Goal: Transaction & Acquisition: Purchase product/service

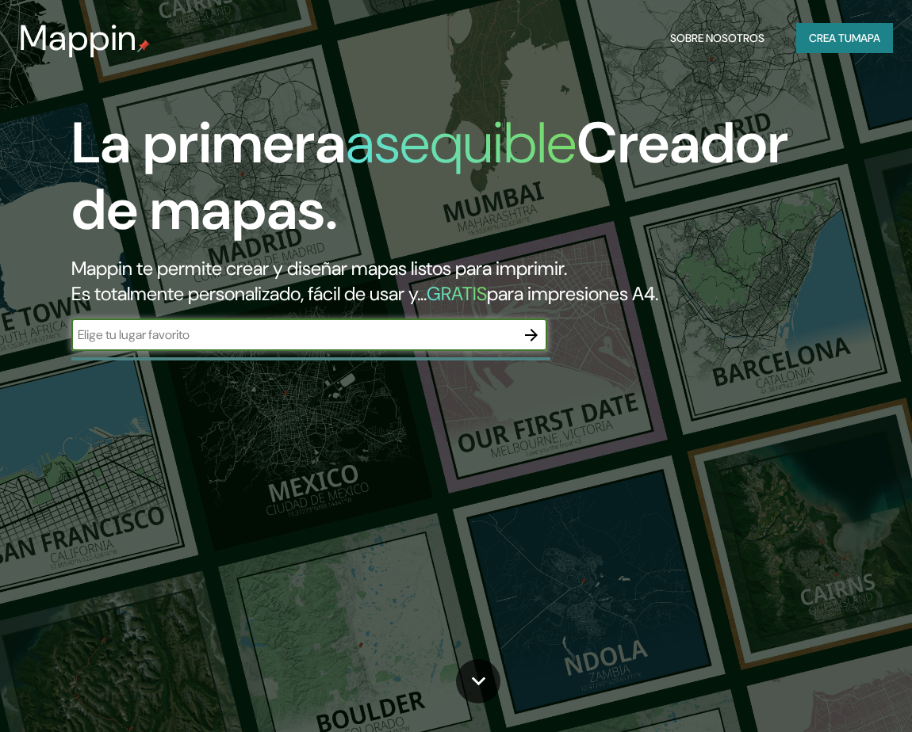
click at [266, 344] on input "text" at bounding box center [293, 335] width 444 height 18
type input "el alto"
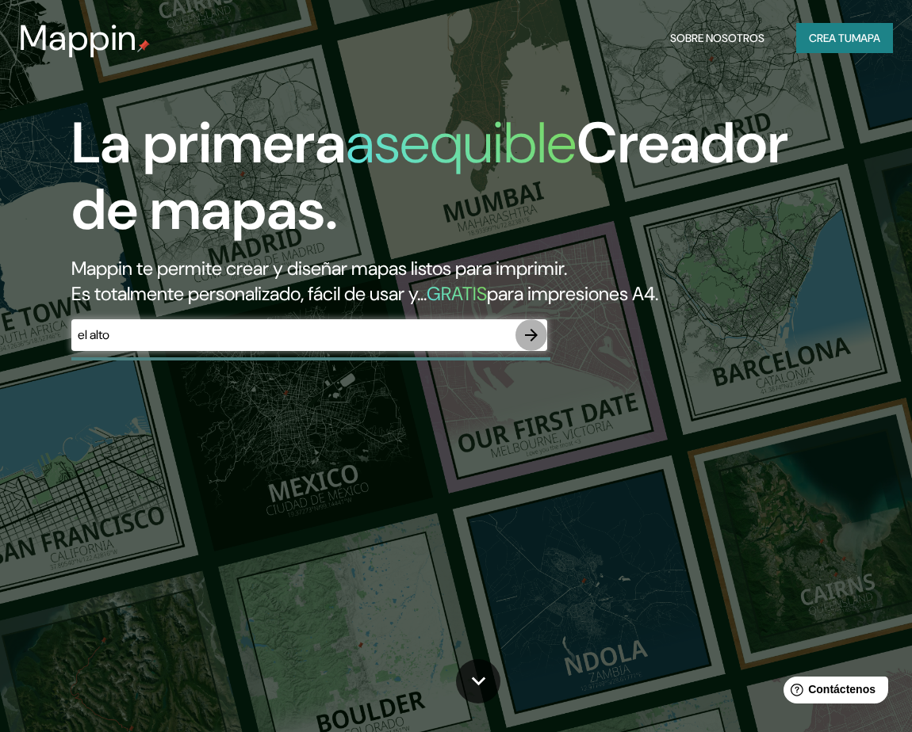
click at [535, 330] on icon "button" at bounding box center [531, 335] width 19 height 19
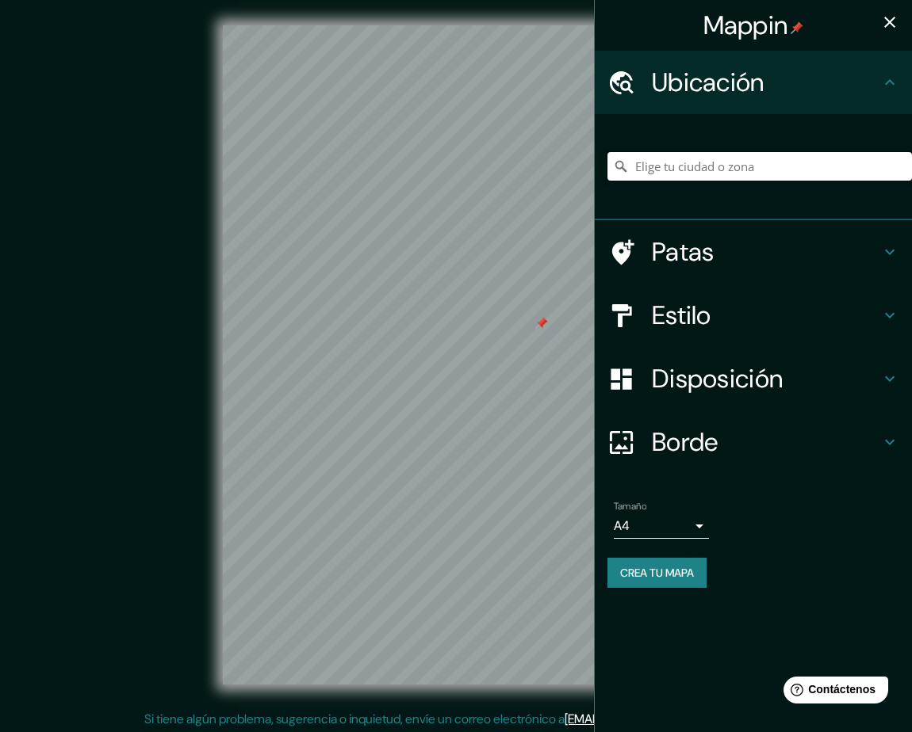
click at [681, 169] on input "Elige tu ciudad o zona" at bounding box center [759, 166] width 304 height 29
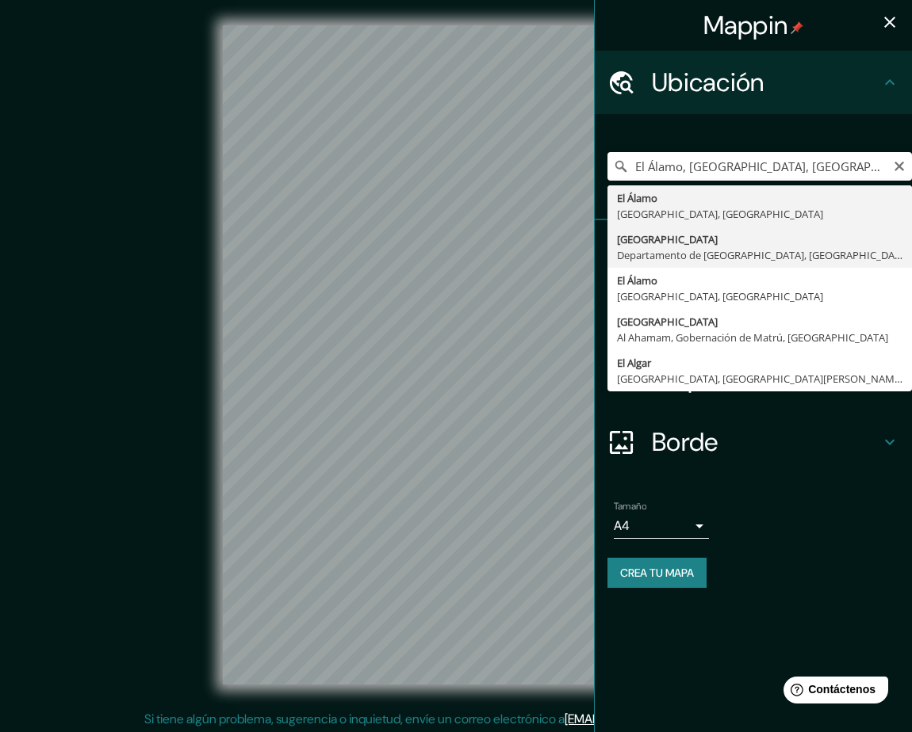
type input "[GEOGRAPHIC_DATA], [GEOGRAPHIC_DATA], [GEOGRAPHIC_DATA]"
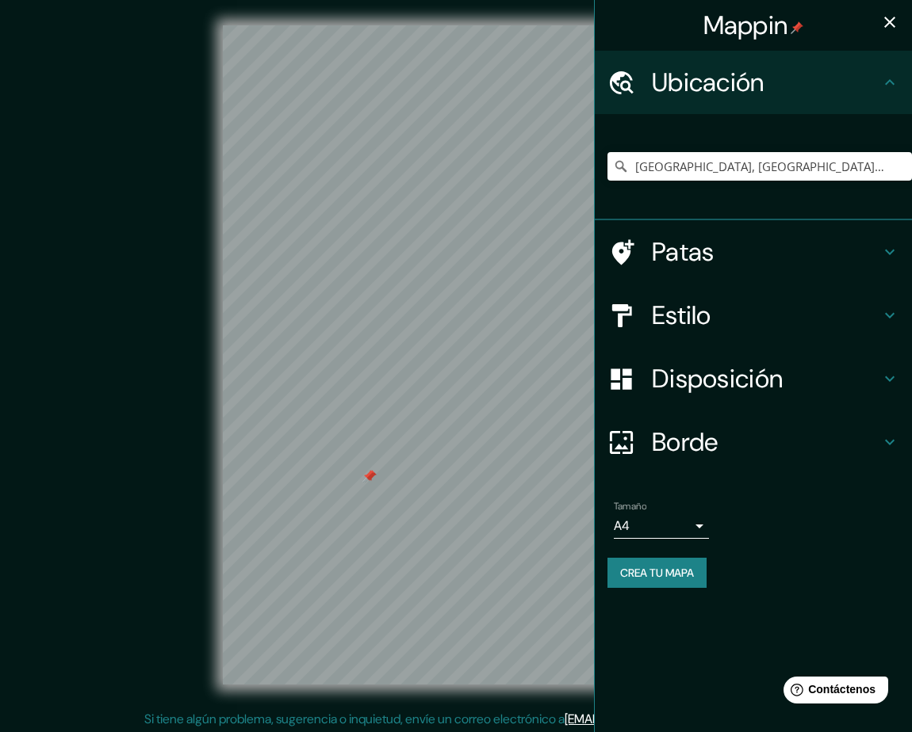
click at [717, 325] on h4 "Estilo" at bounding box center [766, 316] width 228 height 32
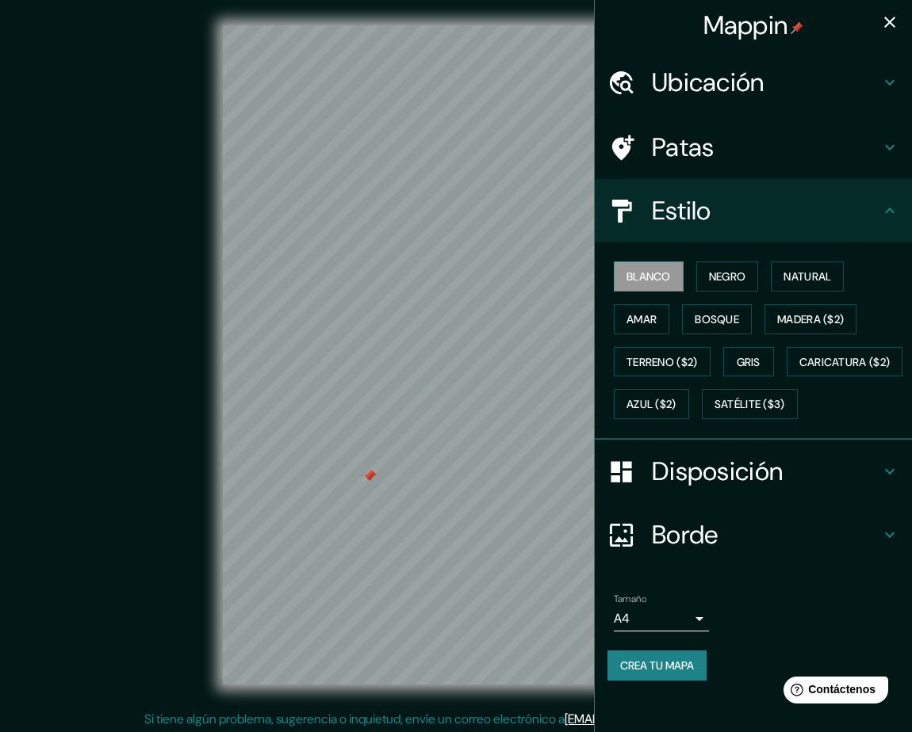
click at [689, 86] on font "Ubicación" at bounding box center [708, 82] width 113 height 33
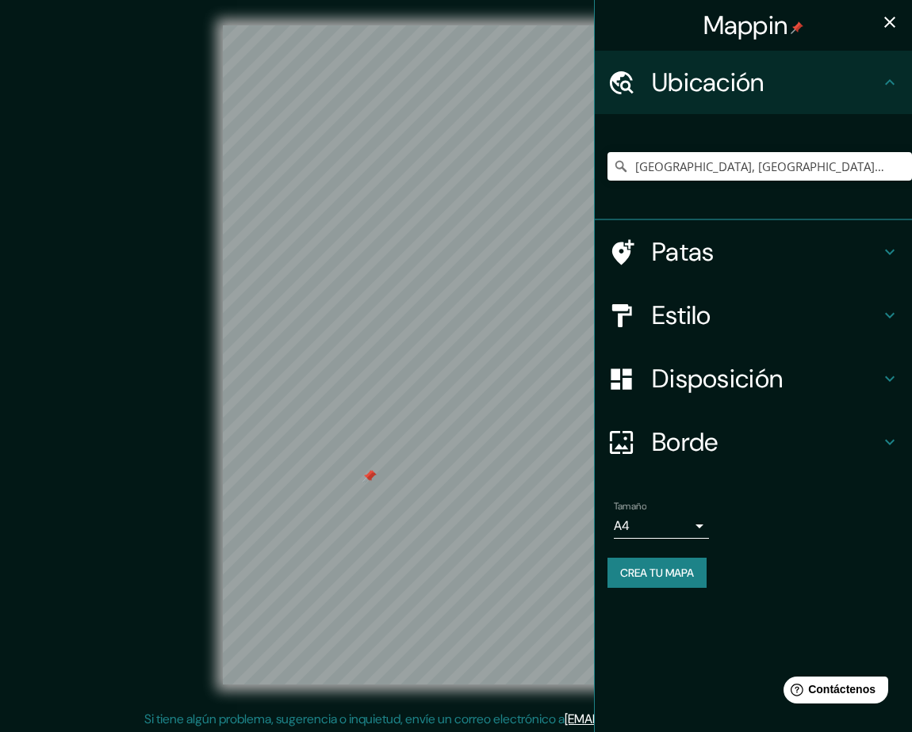
click at [704, 252] on font "Patas" at bounding box center [683, 251] width 63 height 33
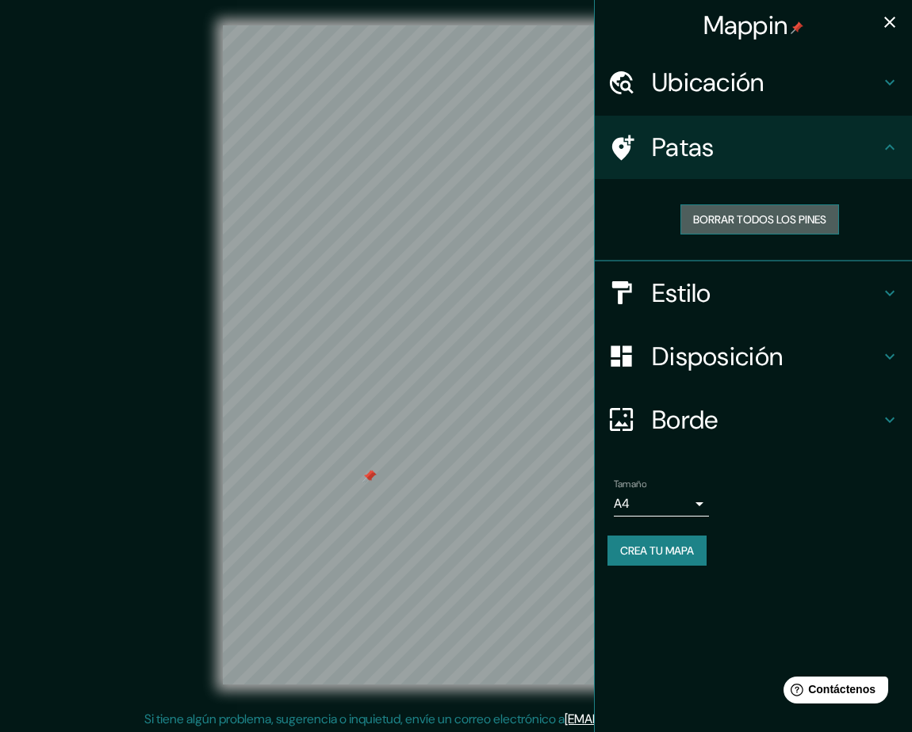
click at [713, 219] on font "Borrar todos los pines" at bounding box center [759, 219] width 133 height 14
click at [885, 25] on icon "button" at bounding box center [889, 22] width 11 height 11
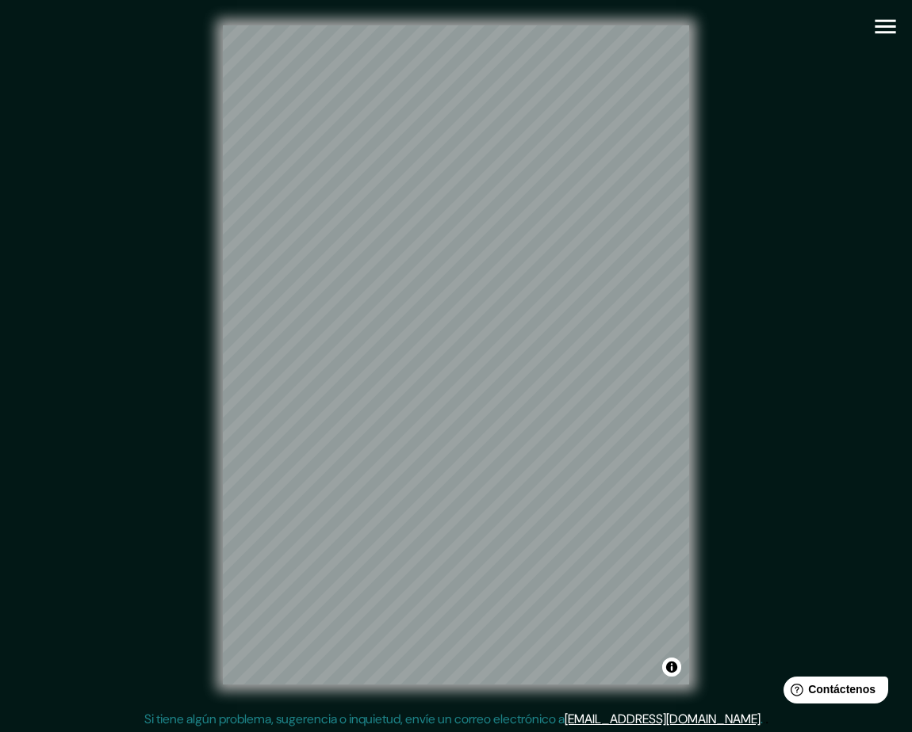
click at [871, 28] on icon "button" at bounding box center [885, 27] width 28 height 28
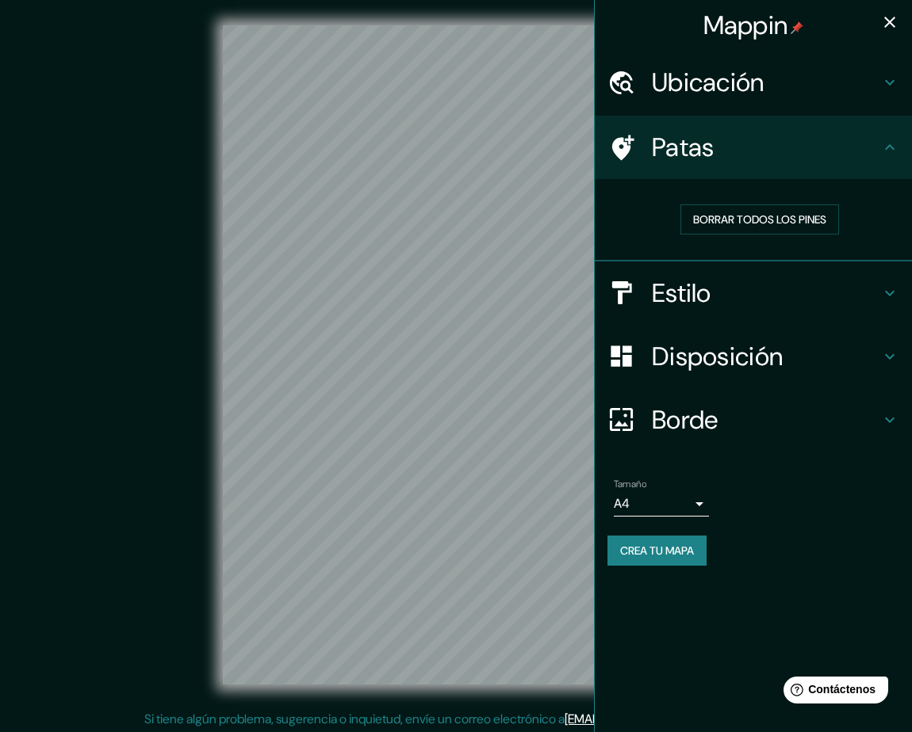
click at [764, 291] on h4 "Estilo" at bounding box center [766, 293] width 228 height 32
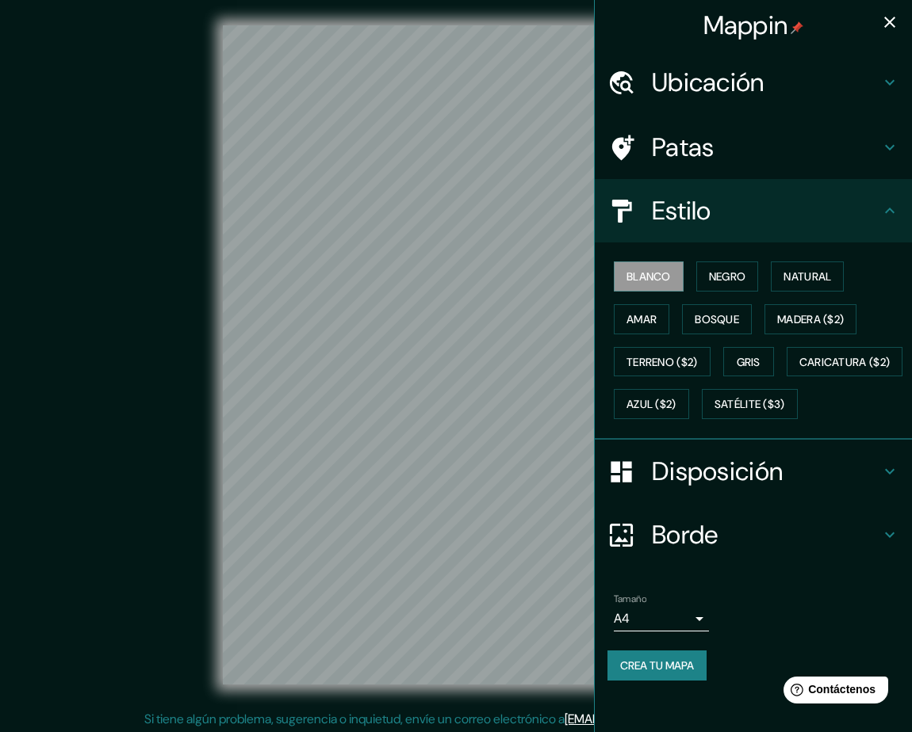
click at [694, 488] on font "Disposición" at bounding box center [717, 471] width 131 height 33
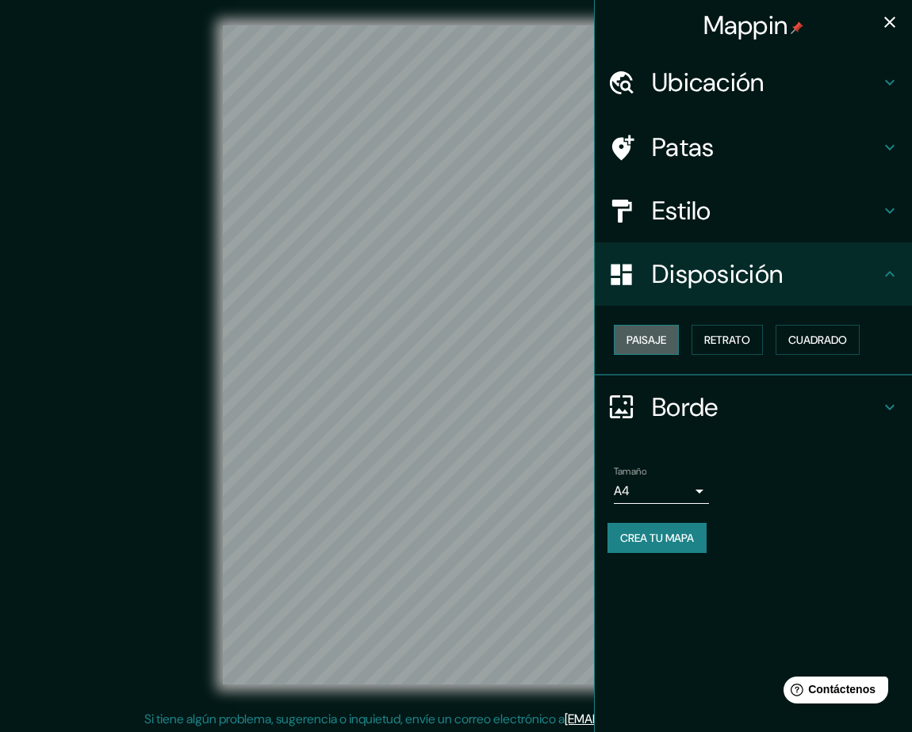
click at [650, 346] on font "Paisaje" at bounding box center [646, 340] width 40 height 14
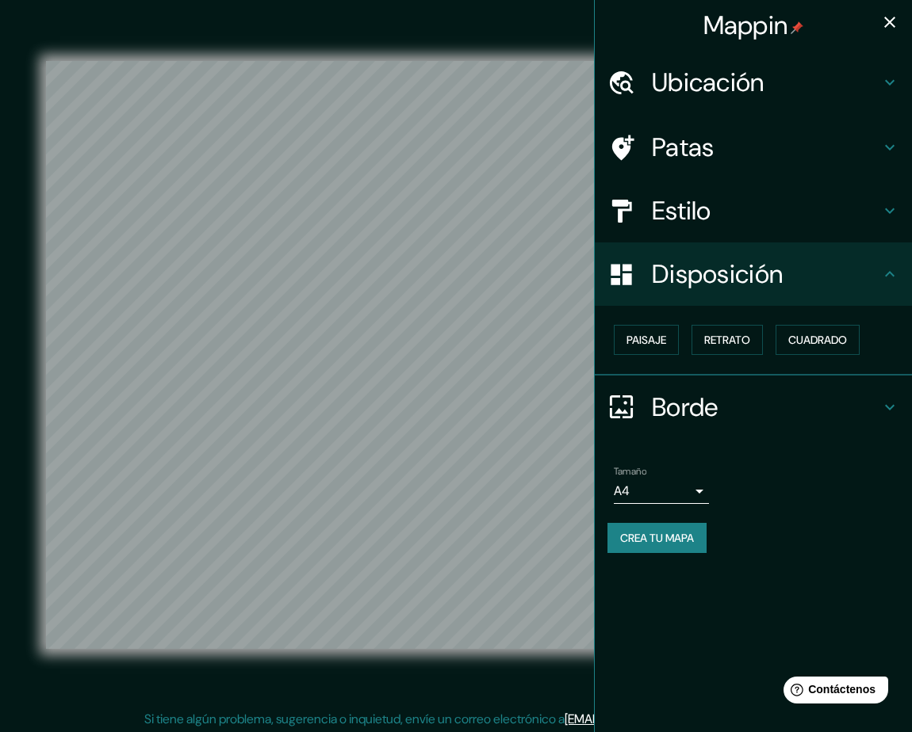
click at [892, 20] on icon "button" at bounding box center [889, 22] width 11 height 11
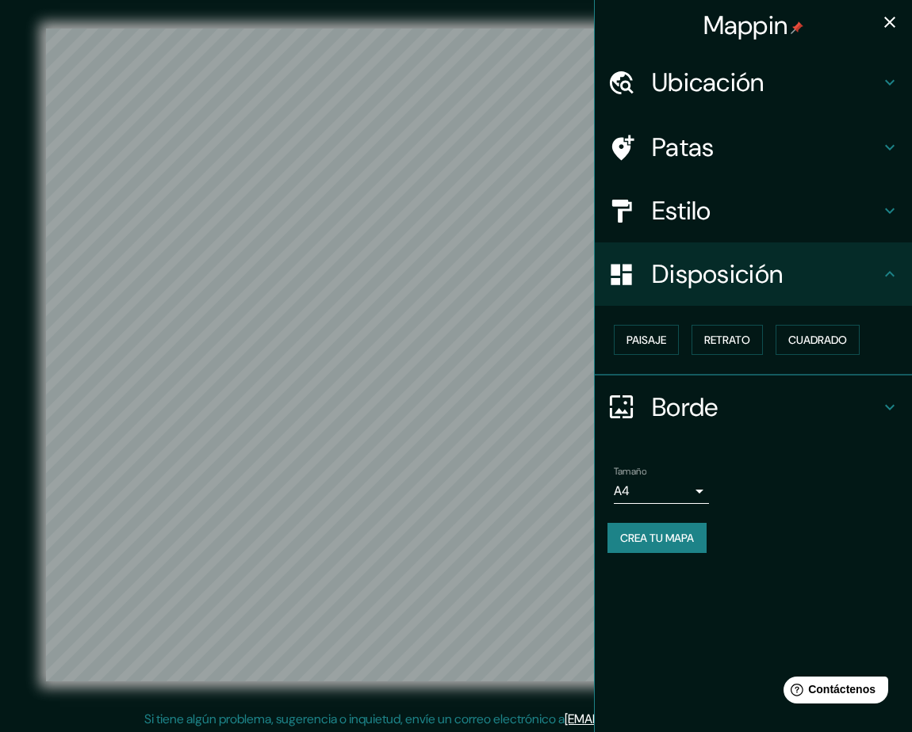
click at [737, 87] on font "Ubicación" at bounding box center [708, 82] width 113 height 33
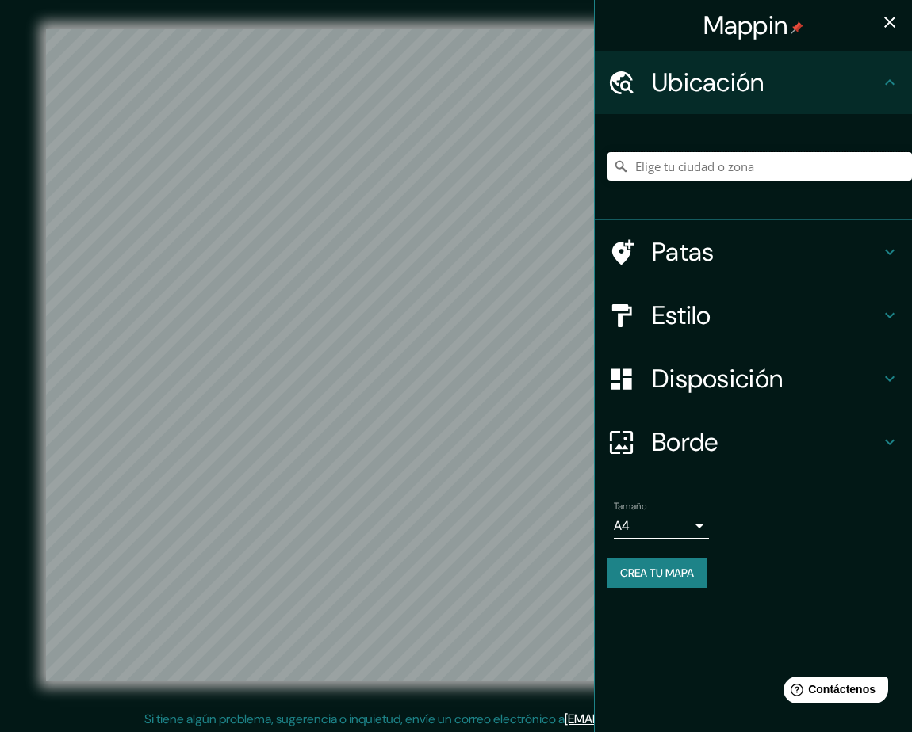
click at [712, 163] on input "Elige tu ciudad o zona" at bounding box center [759, 166] width 304 height 29
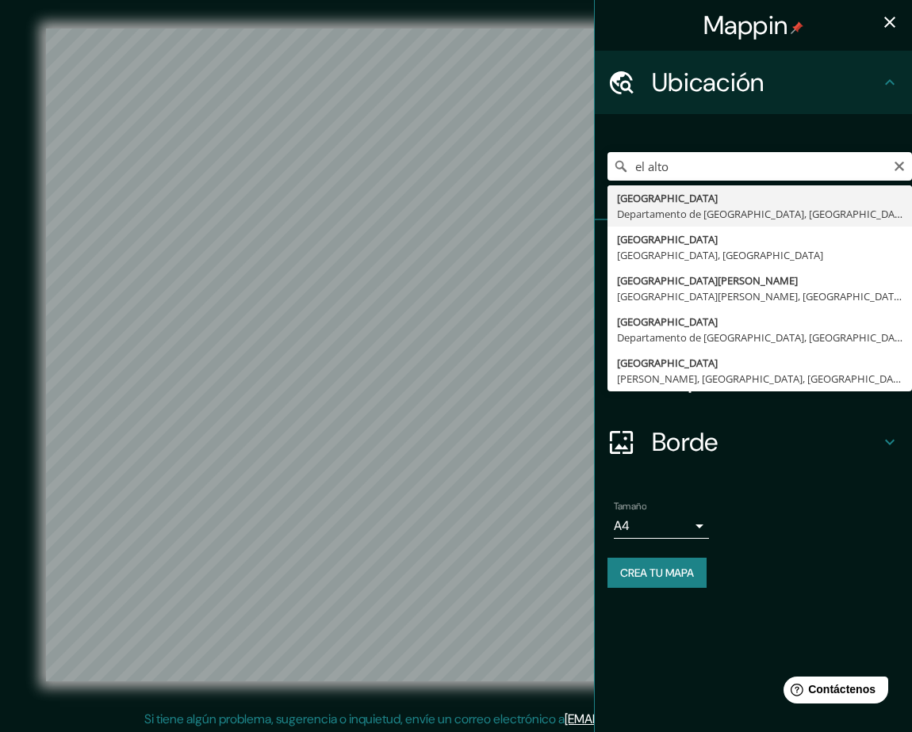
type input "[GEOGRAPHIC_DATA], [GEOGRAPHIC_DATA], [GEOGRAPHIC_DATA]"
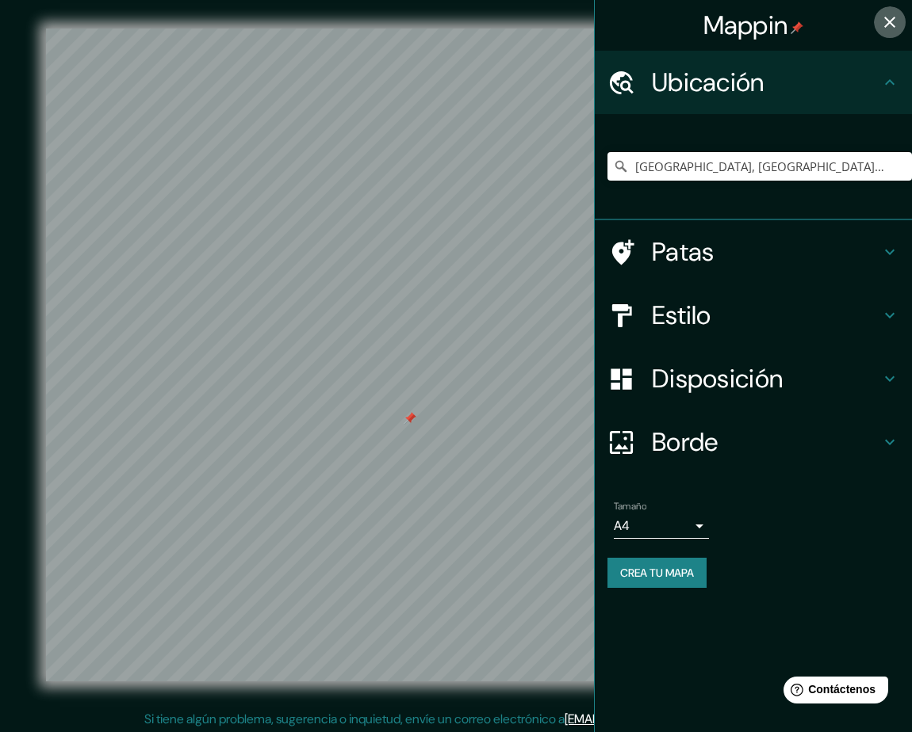
click at [893, 25] on icon "button" at bounding box center [889, 22] width 11 height 11
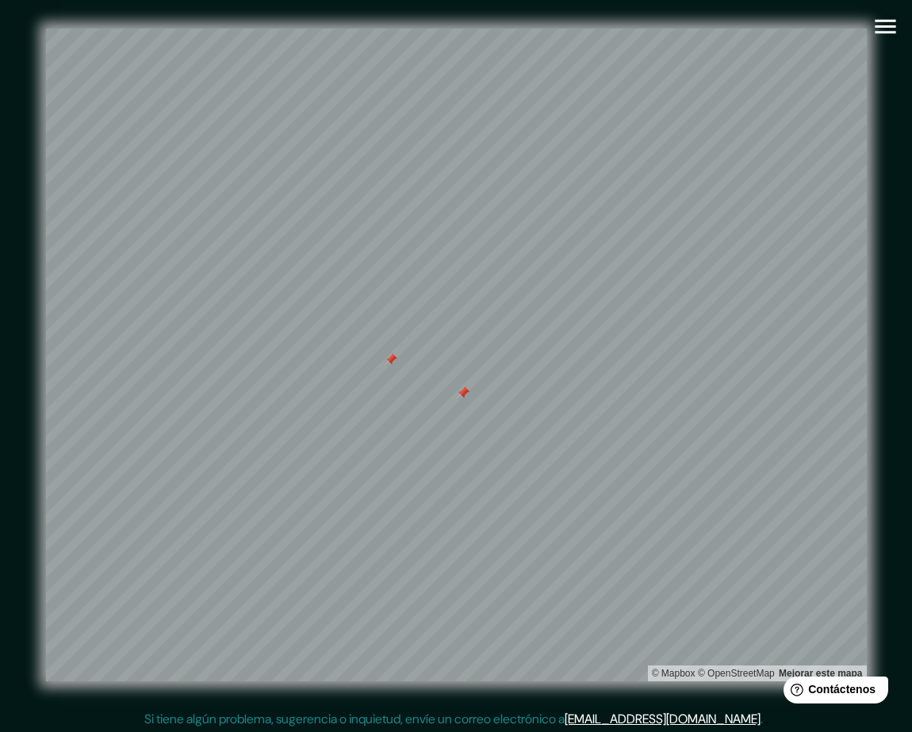
click at [457, 397] on div at bounding box center [463, 393] width 13 height 13
click at [462, 391] on div at bounding box center [463, 393] width 13 height 13
click at [379, 29] on div at bounding box center [456, 29] width 820 height 0
click at [384, 447] on div at bounding box center [390, 443] width 13 height 13
click at [384, 444] on div at bounding box center [390, 442] width 13 height 13
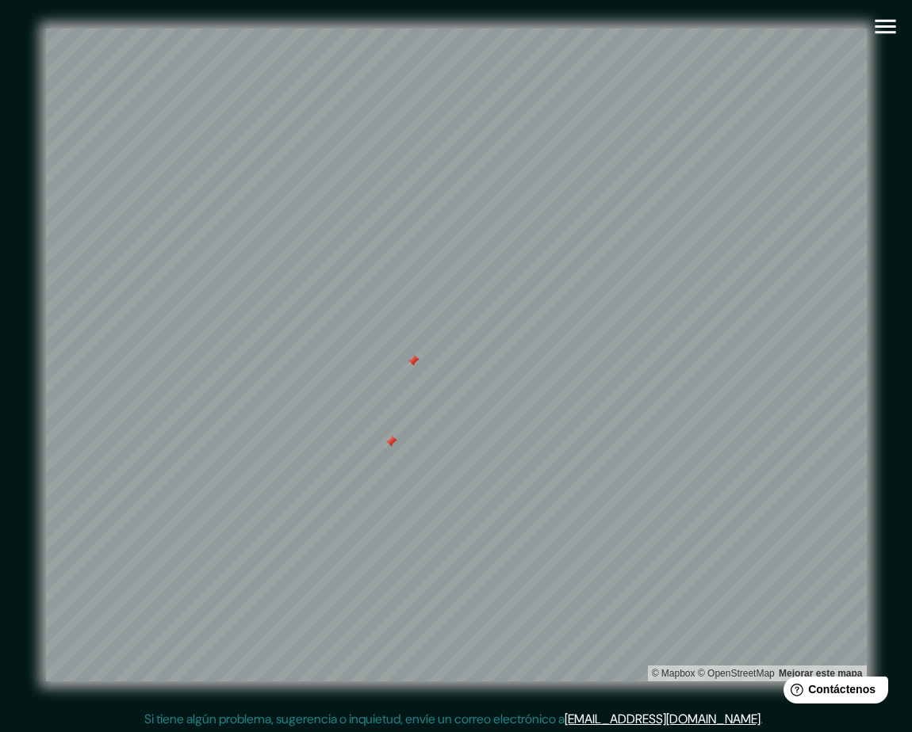
click at [384, 440] on div at bounding box center [390, 442] width 13 height 13
click at [441, 373] on div at bounding box center [447, 375] width 13 height 13
click at [441, 376] on div at bounding box center [447, 375] width 13 height 13
